Goal: Information Seeking & Learning: Learn about a topic

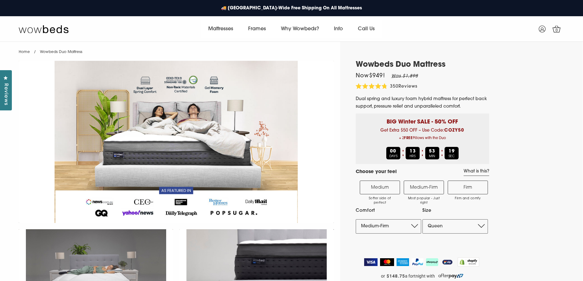
select select "Medium-Firm"
select select "Queen"
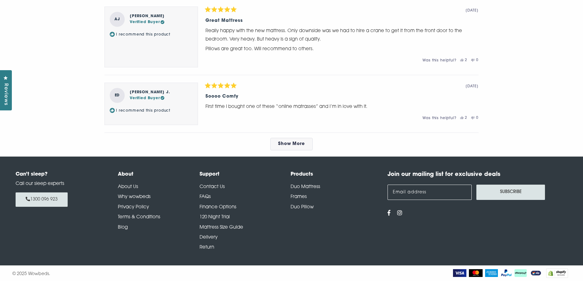
scroll to position [3595, 0]
click at [214, 188] on link "Contact Us" at bounding box center [212, 187] width 25 height 5
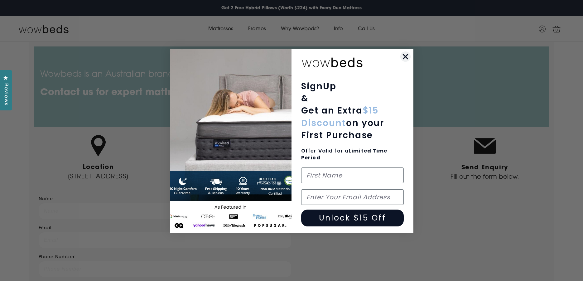
click at [406, 56] on icon "Close dialog" at bounding box center [405, 56] width 4 height 4
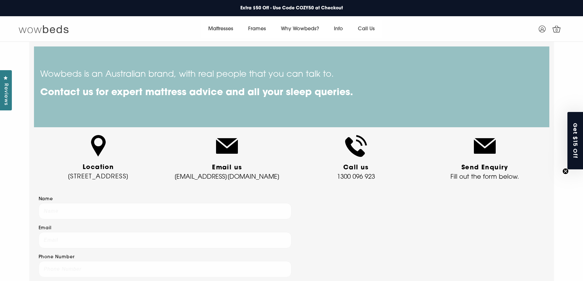
click at [48, 28] on img at bounding box center [44, 29] width 50 height 9
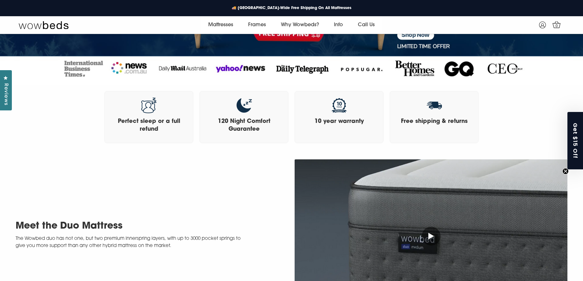
scroll to position [135, 0]
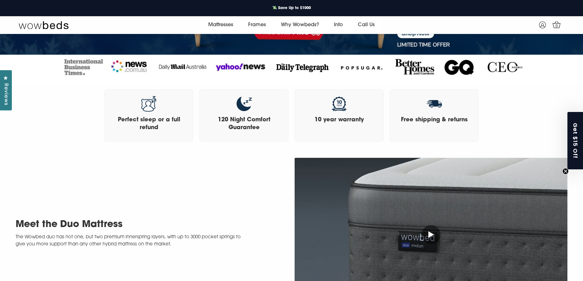
click at [286, 196] on div "Meet the Duo Mattress The Wowbed duo has not one, but two premium innerspring l…" at bounding box center [291, 234] width 583 height 159
click at [339, 118] on h3 "10 year warranty" at bounding box center [339, 120] width 76 height 8
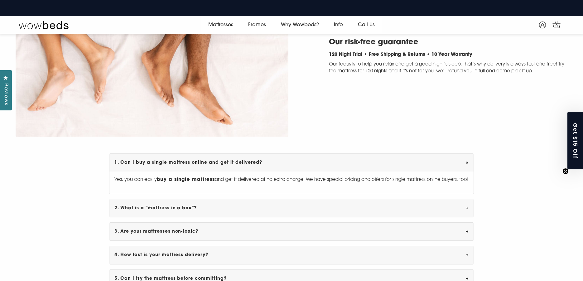
scroll to position [2054, 0]
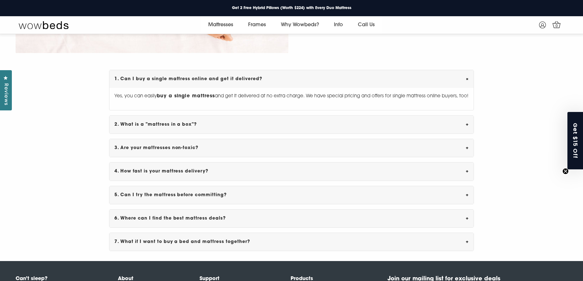
click at [500, 164] on div "1. Can I buy a single mattress online and get it delivered? + Yes, you can easi…" at bounding box center [291, 160] width 583 height 181
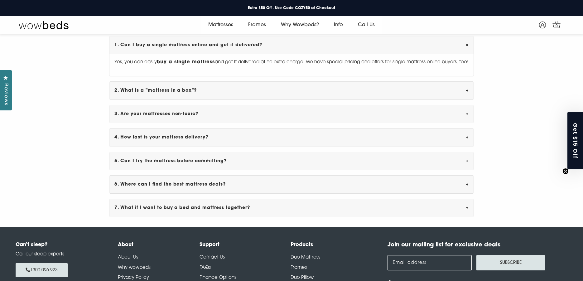
scroll to position [2169, 0]
